Goal: Information Seeking & Learning: Check status

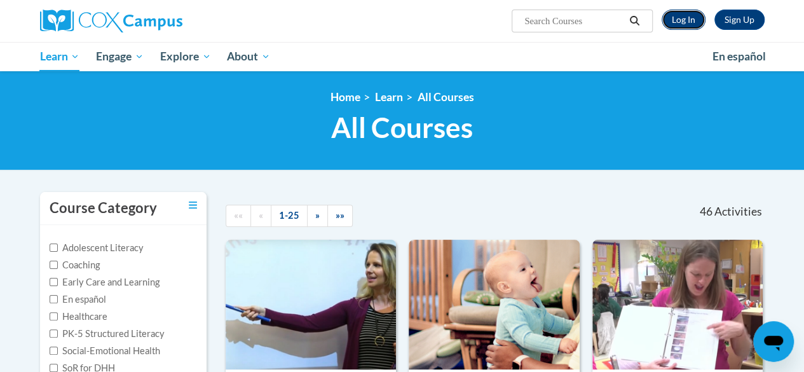
click at [679, 20] on link "Log In" at bounding box center [684, 20] width 44 height 20
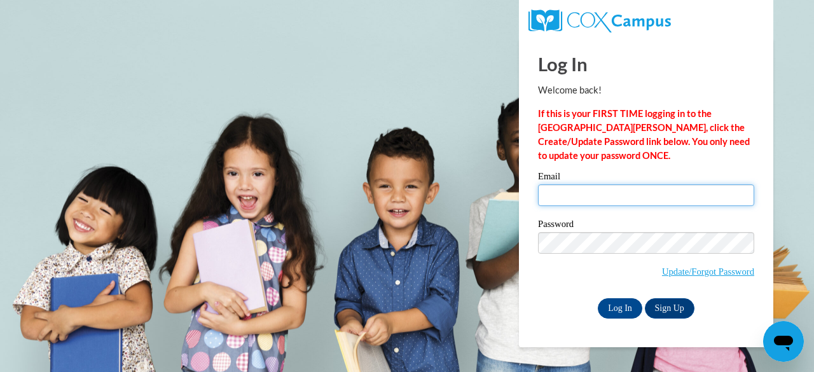
click at [553, 189] on input "Email" at bounding box center [646, 195] width 216 height 22
type input "Leandra.alvis@clevelandmetroschools.org"
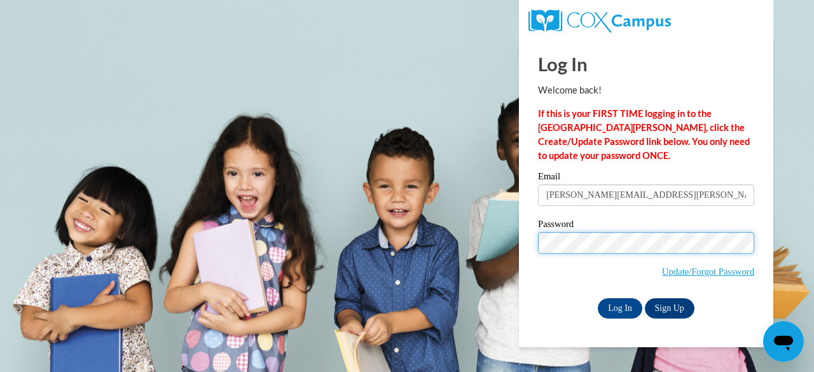
click at [598, 298] on input "Log In" at bounding box center [620, 308] width 44 height 20
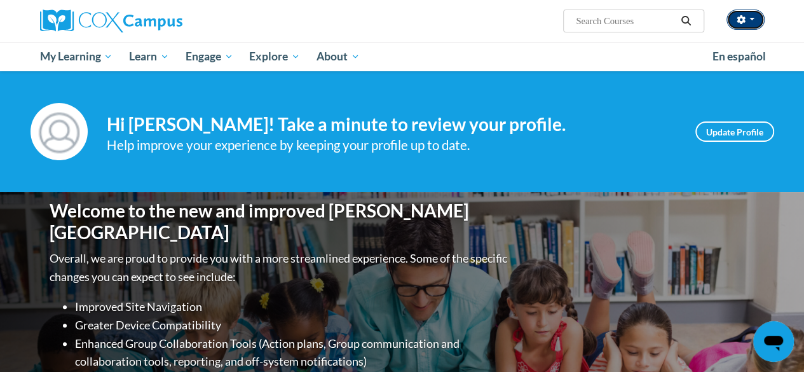
click at [756, 18] on button "button" at bounding box center [746, 20] width 38 height 20
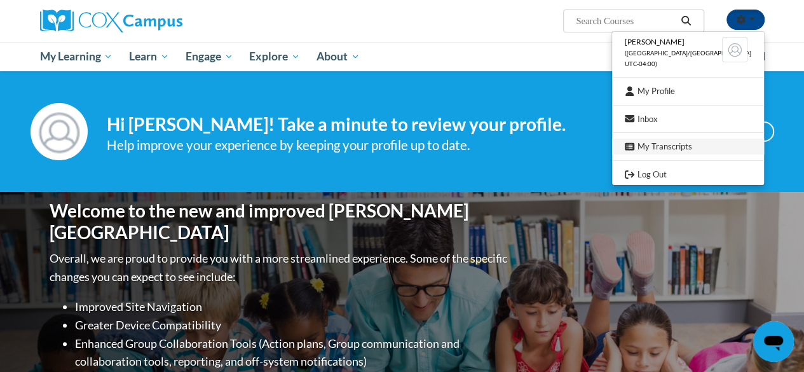
click at [701, 144] on link "My Transcripts" at bounding box center [688, 147] width 152 height 16
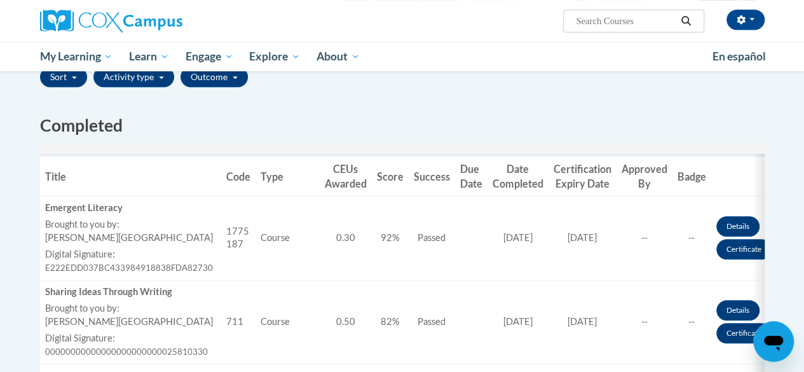
scroll to position [310, 0]
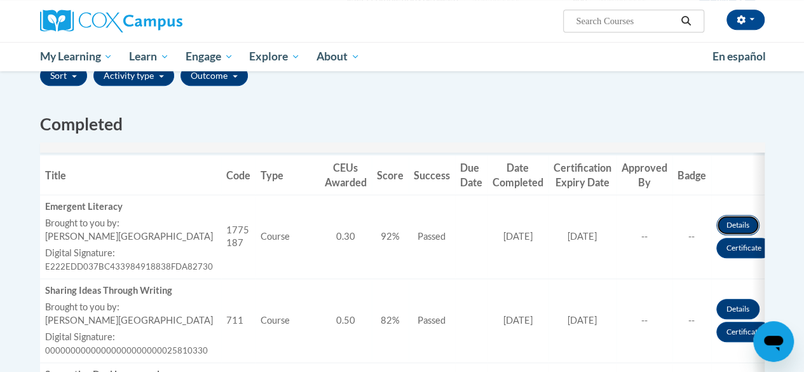
click at [734, 224] on link "Details" at bounding box center [737, 225] width 43 height 20
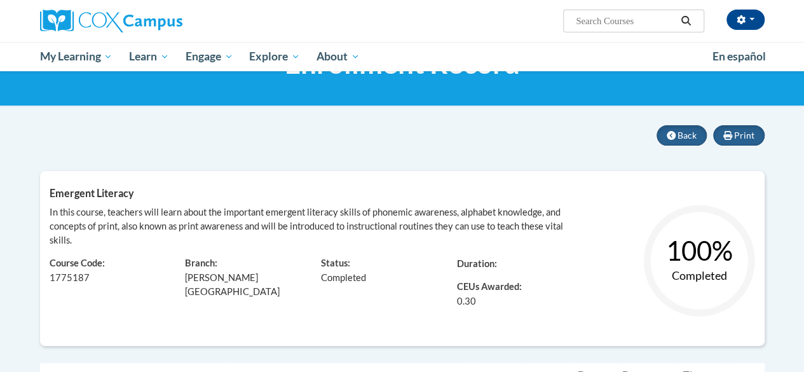
scroll to position [62, 0]
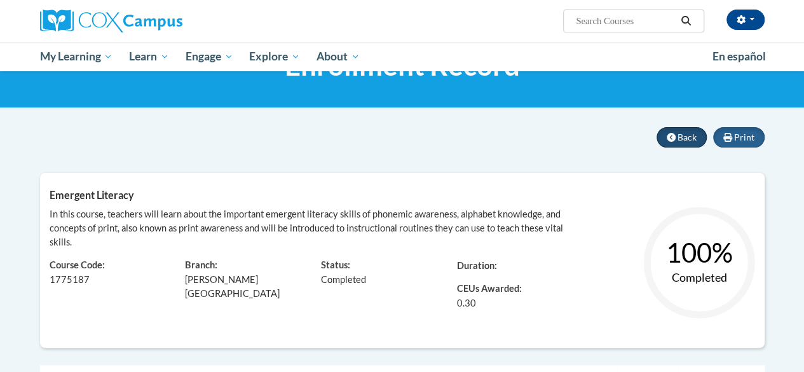
click at [674, 138] on icon at bounding box center [671, 137] width 9 height 9
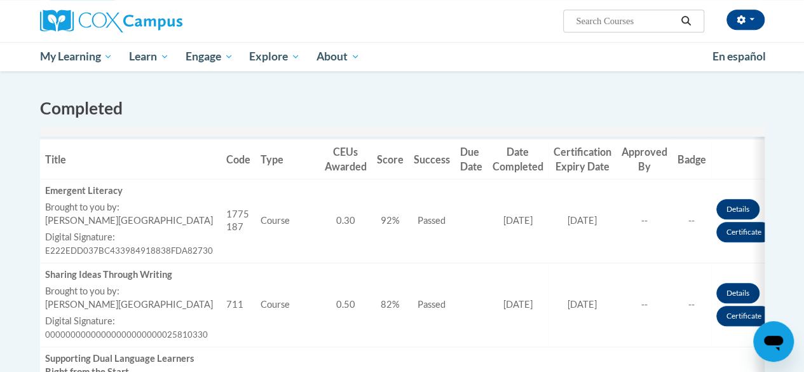
scroll to position [329, 0]
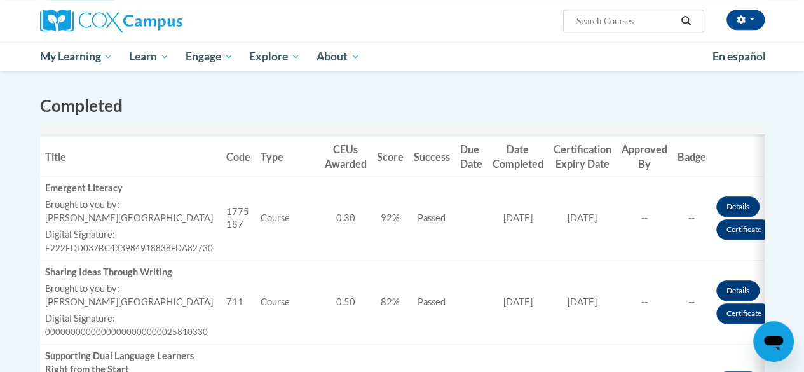
click at [742, 236] on link "Certificate" at bounding box center [743, 229] width 55 height 20
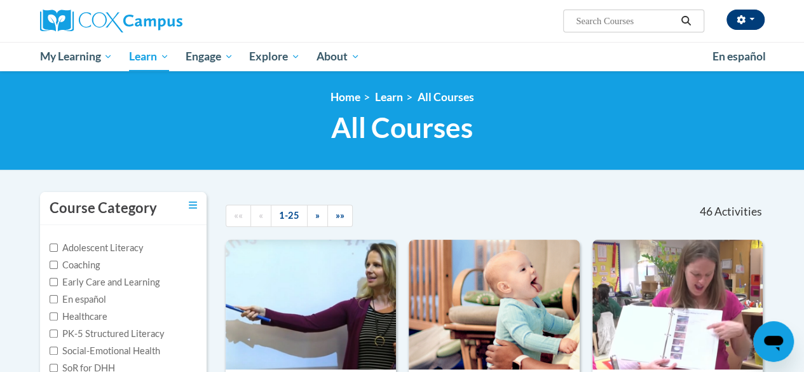
click at [756, 15] on button "button" at bounding box center [746, 20] width 38 height 20
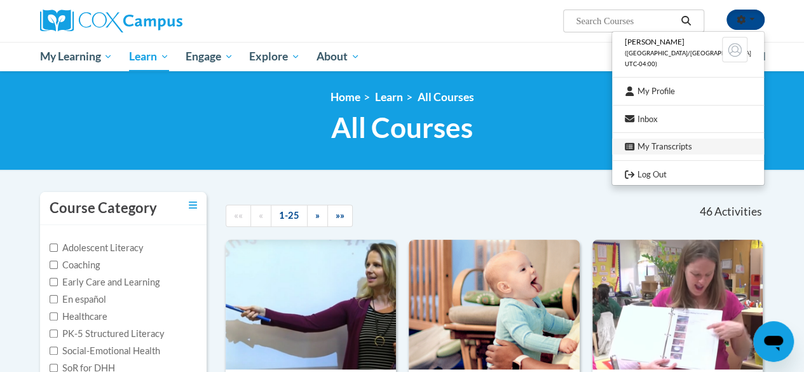
click at [693, 151] on link "My Transcripts" at bounding box center [688, 147] width 152 height 16
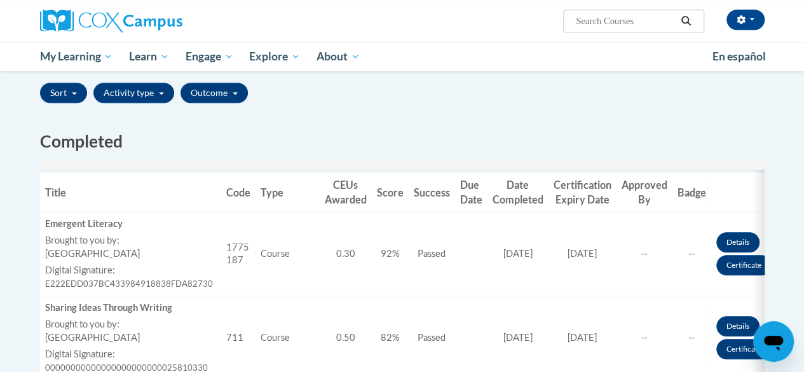
scroll to position [294, 0]
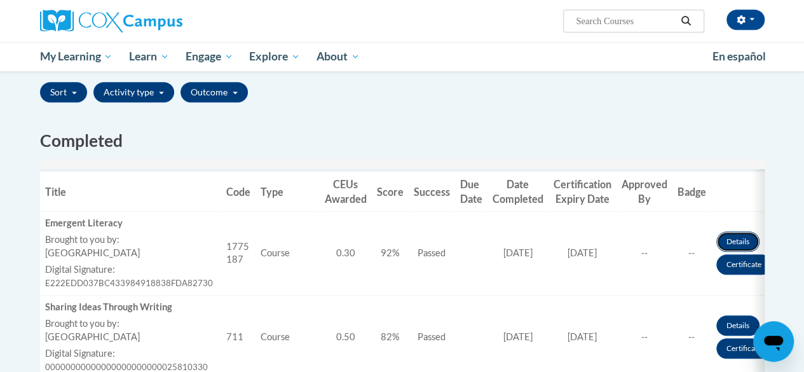
click at [723, 238] on link "Details" at bounding box center [737, 241] width 43 height 20
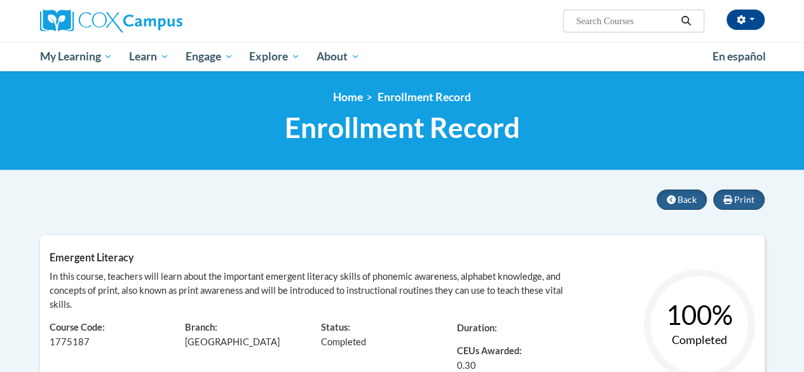
click at [711, 332] on text "Completed" at bounding box center [698, 339] width 55 height 14
click at [673, 198] on icon at bounding box center [671, 199] width 9 height 9
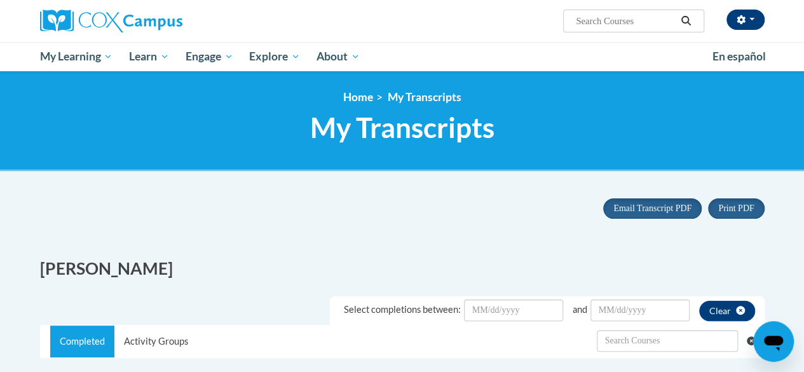
click at [752, 22] on button "button" at bounding box center [746, 20] width 38 height 20
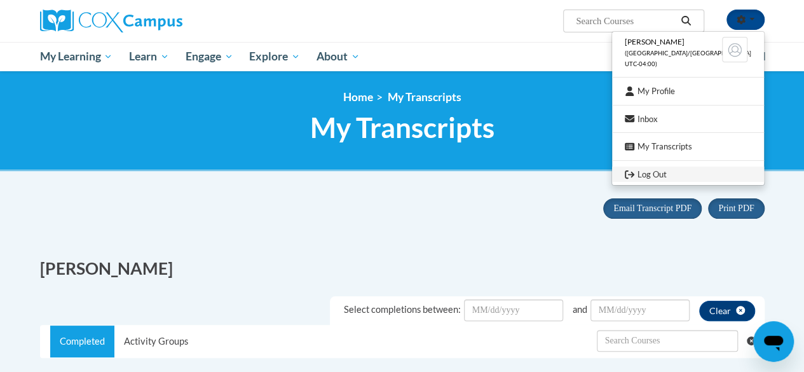
click at [676, 177] on link "Log Out" at bounding box center [688, 175] width 152 height 16
